Goal: Task Accomplishment & Management: Use online tool/utility

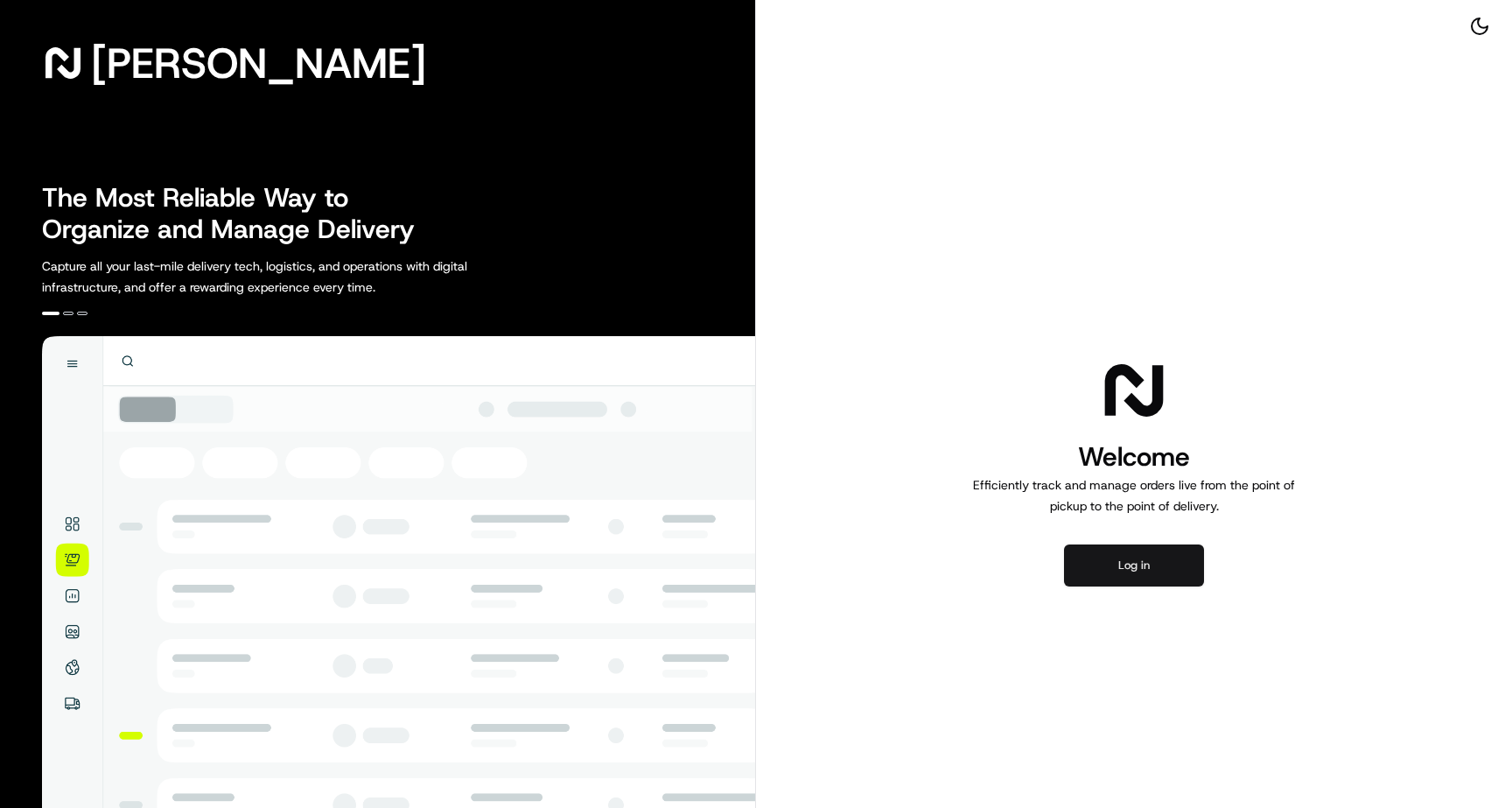
click at [1148, 573] on button "Log in" at bounding box center [1134, 565] width 140 height 42
